Goal: Task Accomplishment & Management: Manage account settings

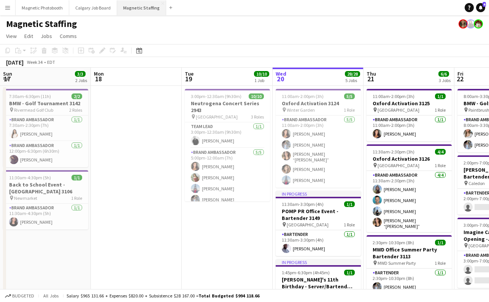
scroll to position [0, 182]
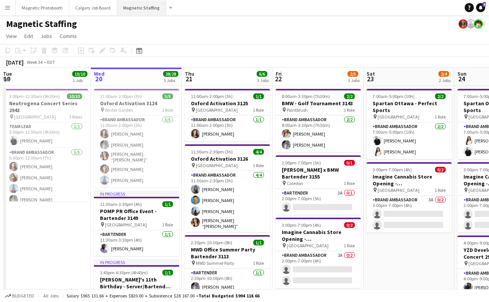
click at [134, 14] on button "Magnetic Staffing Close" at bounding box center [141, 7] width 49 height 15
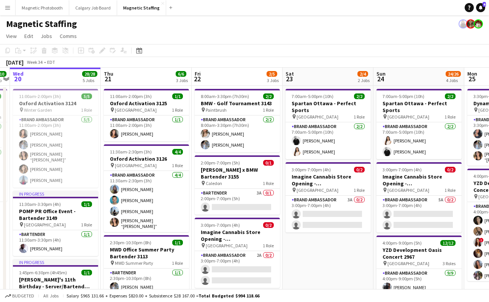
scroll to position [0, 273]
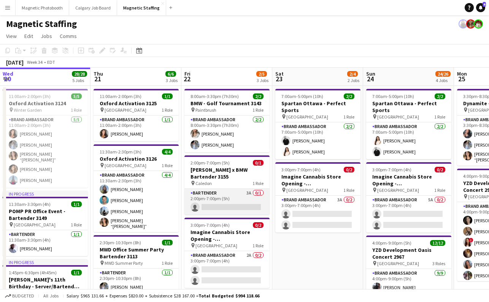
click at [240, 209] on app-card-role "Bartender 3A 0/1 2:00pm-7:00pm (5h) single-neutral-actions" at bounding box center [226, 202] width 85 height 26
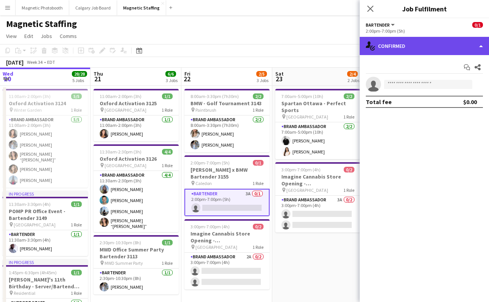
click at [395, 46] on div "single-neutral-actions-check-2 Confirmed" at bounding box center [423, 46] width 129 height 18
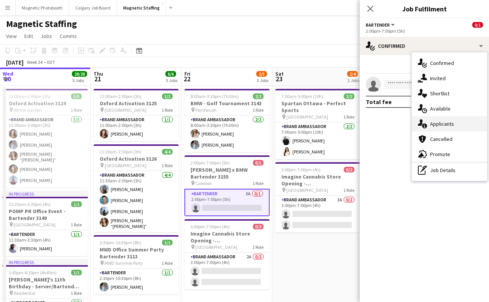
click at [449, 124] on div "single-neutral-actions-information Applicants" at bounding box center [448, 123] width 75 height 15
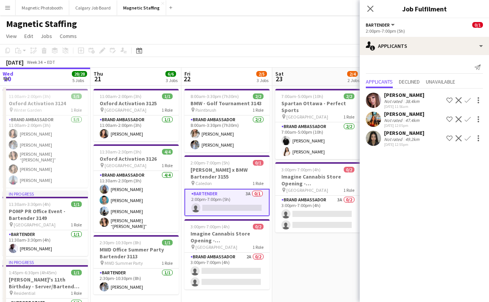
click at [387, 137] on div "Not rated" at bounding box center [394, 139] width 20 height 6
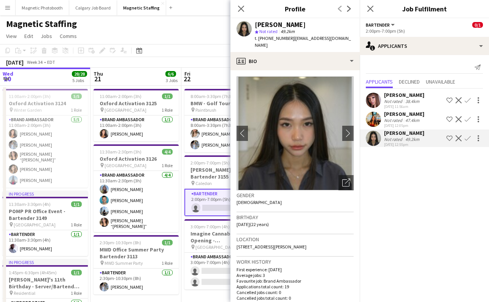
click at [402, 114] on div "[PERSON_NAME]" at bounding box center [404, 114] width 40 height 7
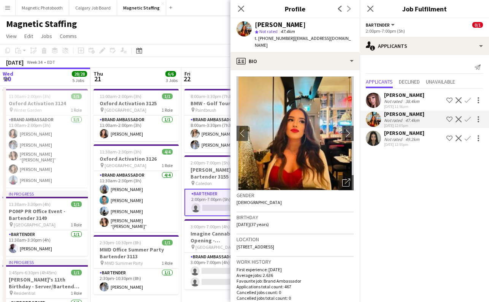
click at [408, 94] on div "[PERSON_NAME]" at bounding box center [404, 95] width 40 height 7
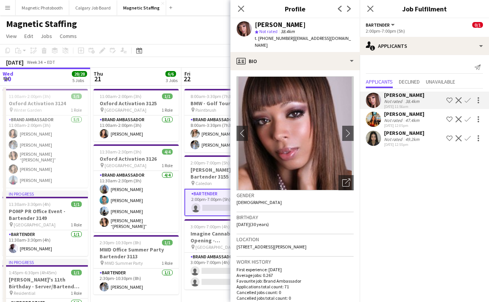
click at [396, 139] on div "Not rated" at bounding box center [394, 139] width 20 height 6
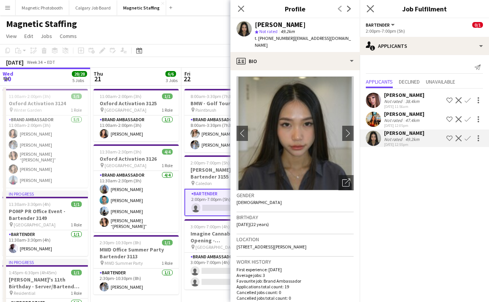
click at [373, 8] on app-icon "Close pop-in" at bounding box center [370, 8] width 11 height 11
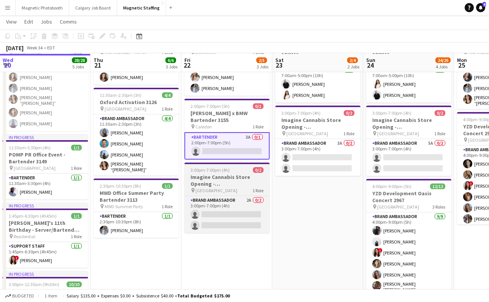
scroll to position [57, 0]
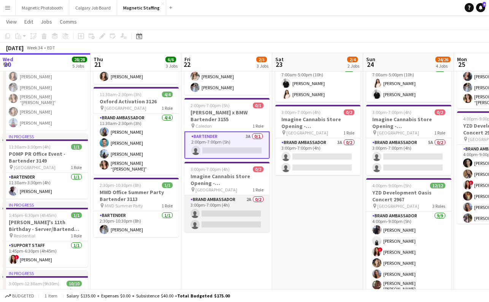
click at [231, 220] on app-card-role "Brand Ambassador 2A 0/2 3:00pm-7:00pm (4h) single-neutral-actions single-neutra…" at bounding box center [226, 213] width 85 height 37
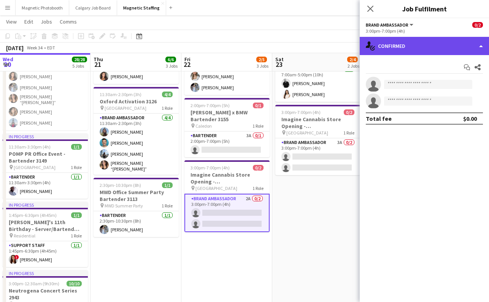
click at [385, 45] on div "single-neutral-actions-check-2 Confirmed" at bounding box center [423, 46] width 129 height 18
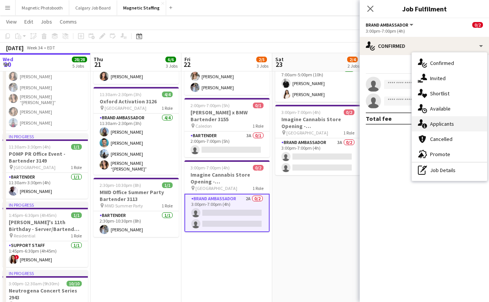
click at [470, 128] on div "single-neutral-actions-information Applicants" at bounding box center [448, 123] width 75 height 15
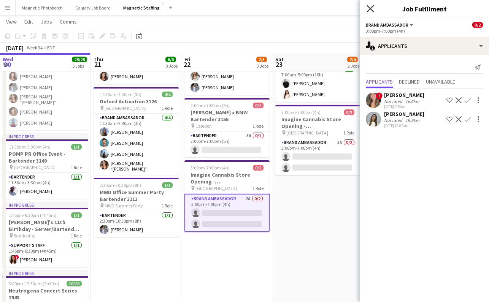
click at [369, 10] on icon "Close pop-in" at bounding box center [369, 8] width 7 height 7
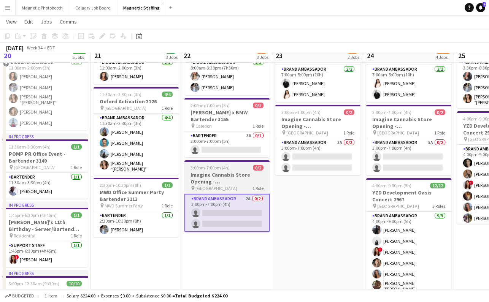
scroll to position [0, 0]
